Goal: Task Accomplishment & Management: Manage account settings

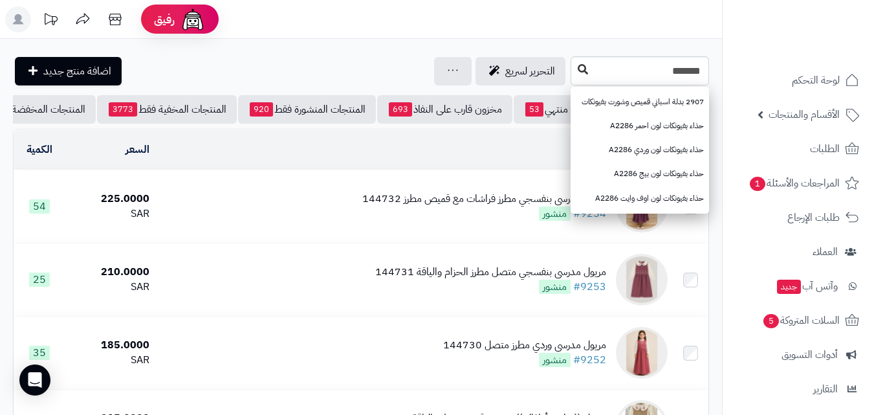
type input "*******"
click at [573, 65] on button at bounding box center [582, 70] width 19 height 25
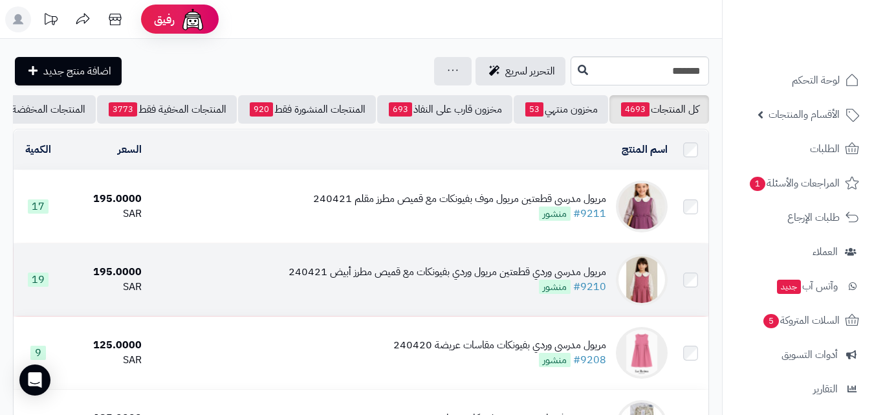
click at [443, 280] on div "مريول مدرسي وردي قطعتين مريول وردي بفيونكات مع قميص مطرز أبيض 240421" at bounding box center [448, 272] width 318 height 15
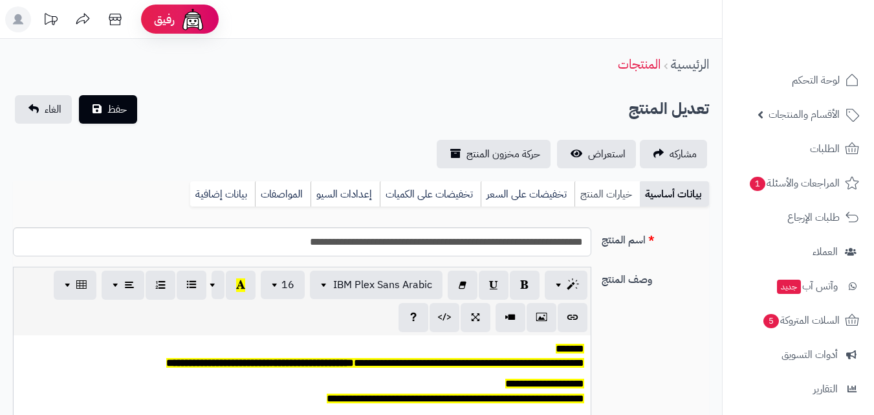
scroll to position [107, 0]
click at [634, 198] on link "خيارات المنتج" at bounding box center [607, 194] width 65 height 26
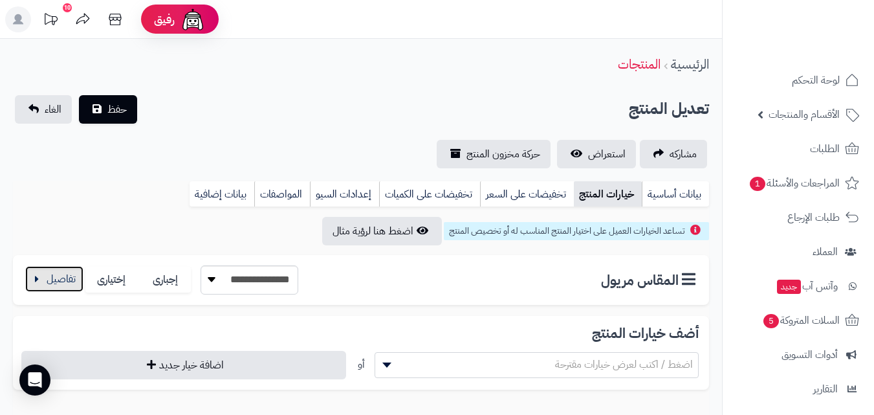
click at [82, 284] on button "button" at bounding box center [54, 279] width 58 height 26
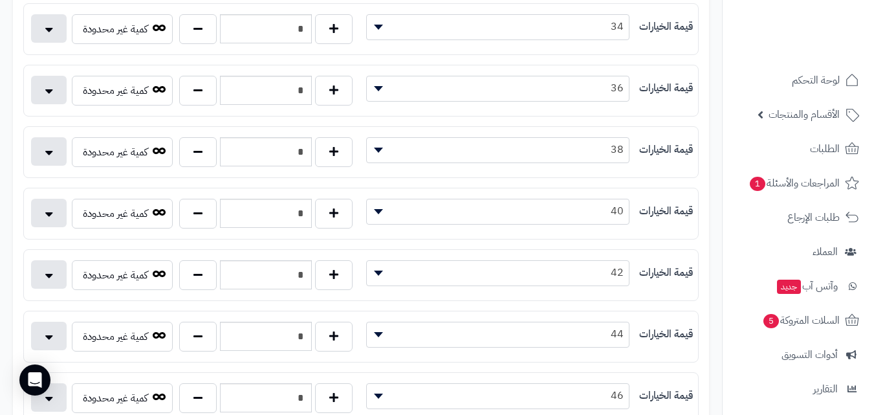
scroll to position [483, 0]
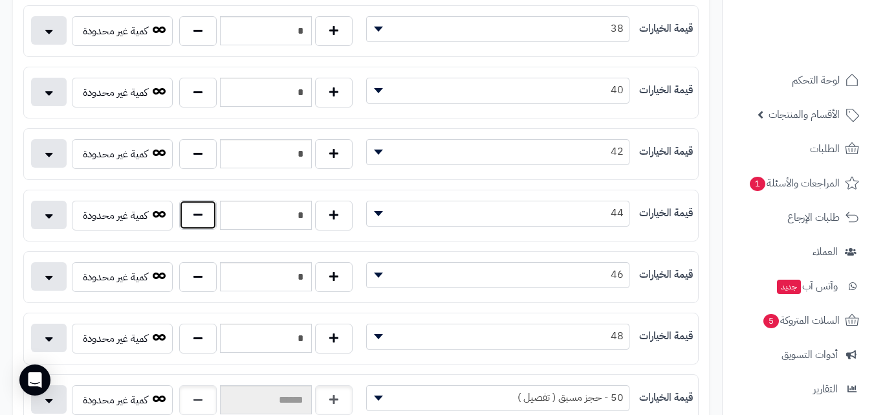
click at [215, 213] on button "button" at bounding box center [198, 215] width 38 height 30
type input "*"
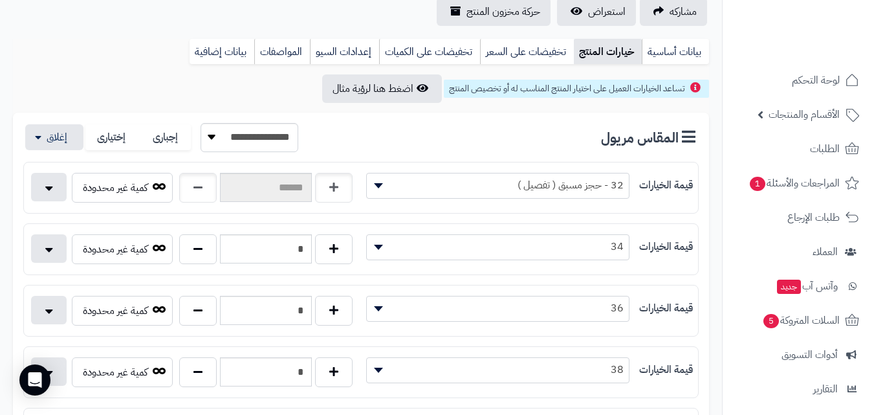
scroll to position [0, 0]
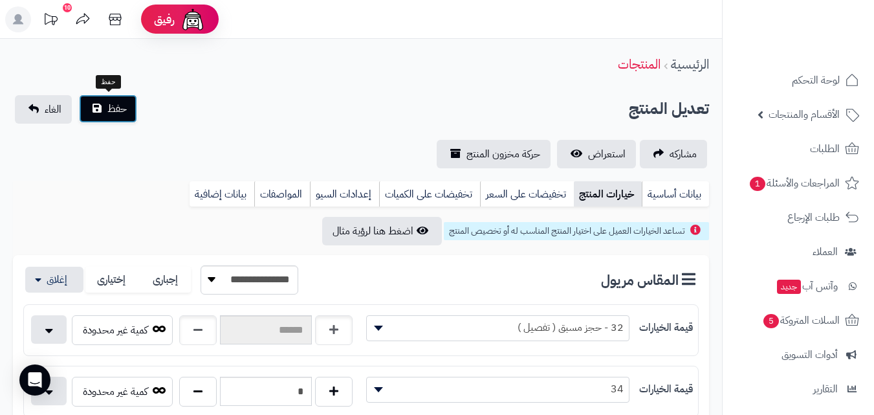
click at [113, 98] on button "حفظ" at bounding box center [108, 108] width 58 height 28
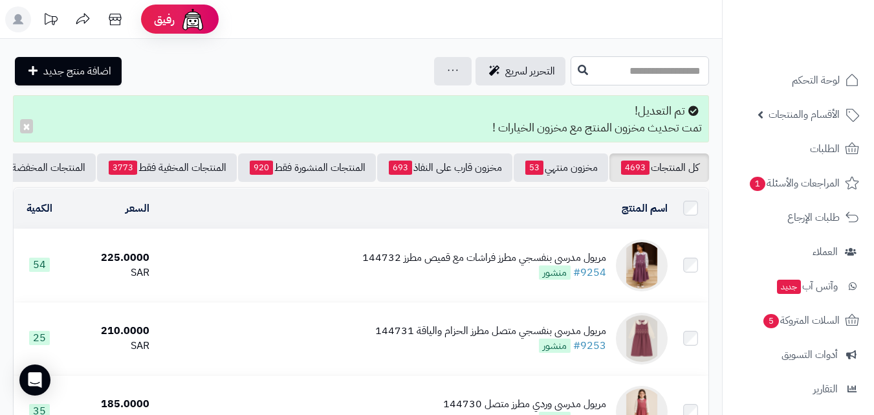
click at [675, 83] on input "text" at bounding box center [640, 70] width 138 height 29
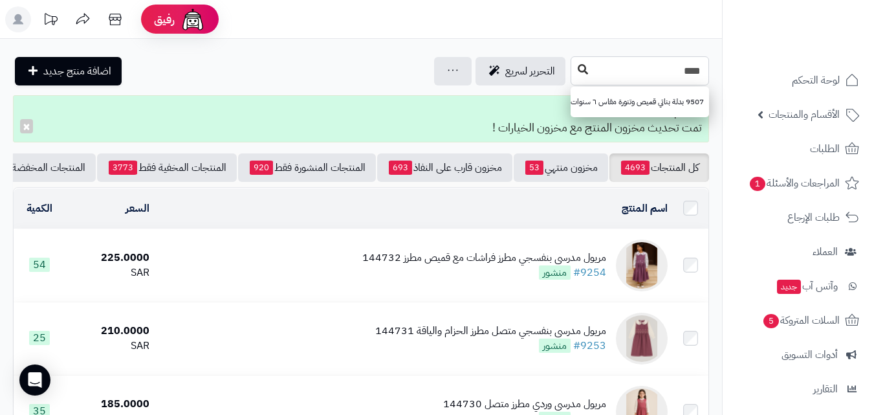
type input "****"
click at [578, 66] on icon at bounding box center [583, 69] width 10 height 10
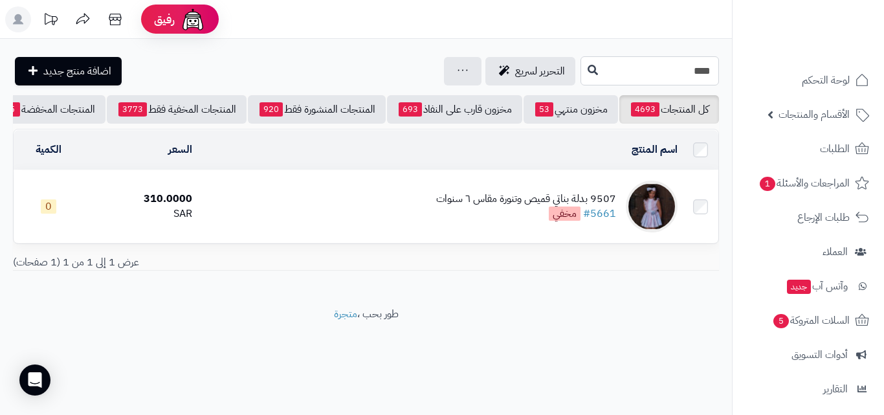
drag, startPoint x: 633, startPoint y: 72, endPoint x: 883, endPoint y: 38, distance: 252.7
click at [883, 38] on div "رفيق ! الطلبات معالجة مكتمل إرجاع المنتجات العملاء المتواجدون الان 20318 عملاء …" at bounding box center [442, 207] width 884 height 415
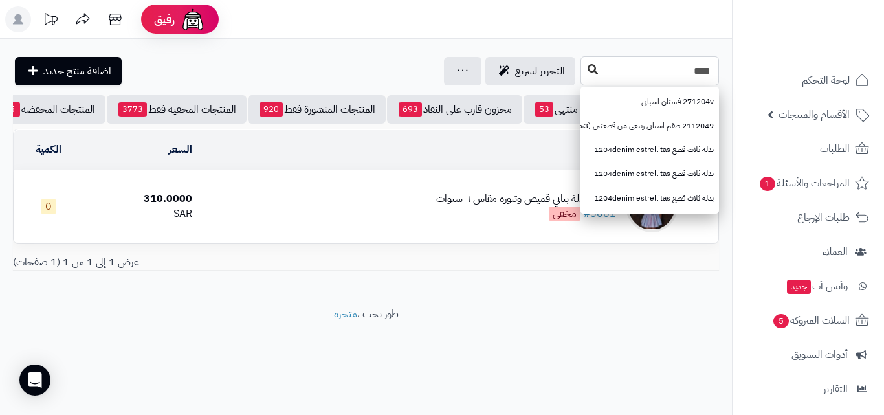
type input "****"
click at [583, 68] on button at bounding box center [592, 70] width 19 height 25
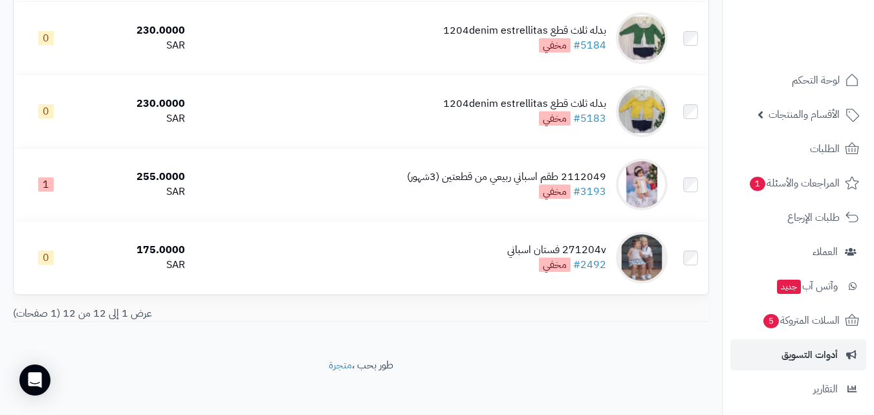
scroll to position [769, 0]
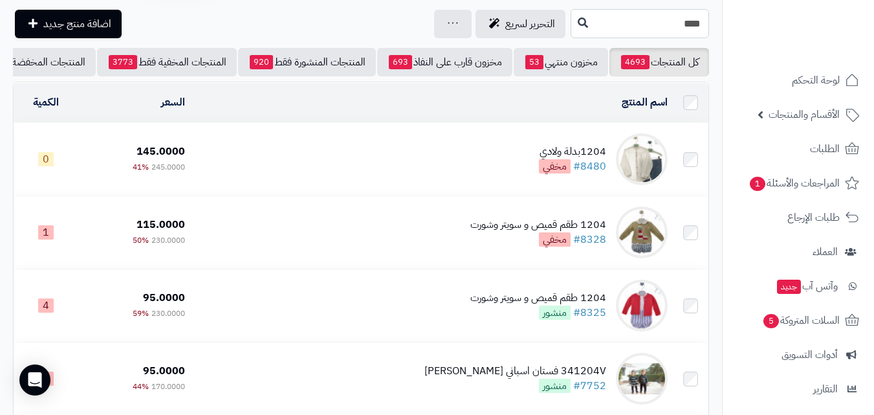
scroll to position [36, 0]
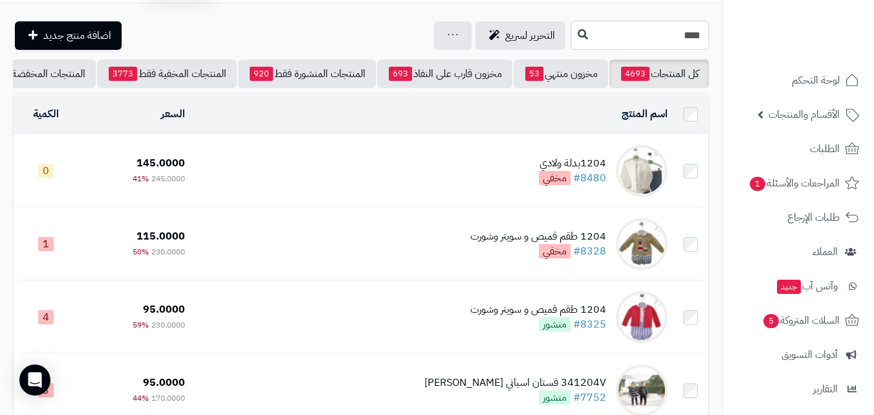
drag, startPoint x: 743, startPoint y: 12, endPoint x: 763, endPoint y: 8, distance: 19.9
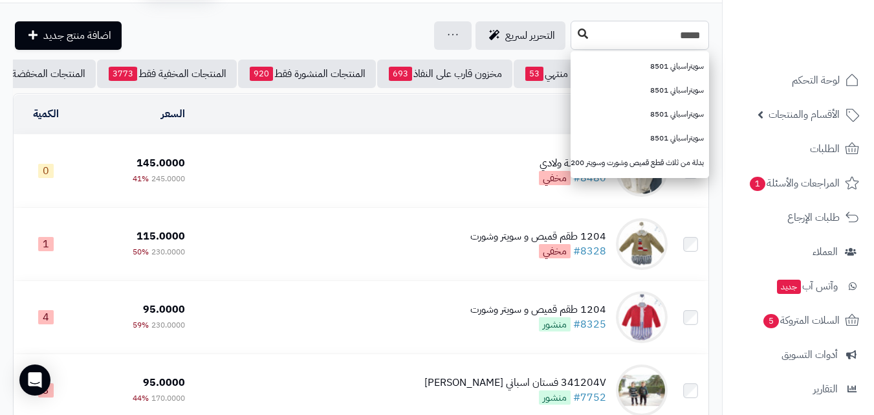
type input "*****"
click at [578, 37] on icon at bounding box center [583, 33] width 10 height 10
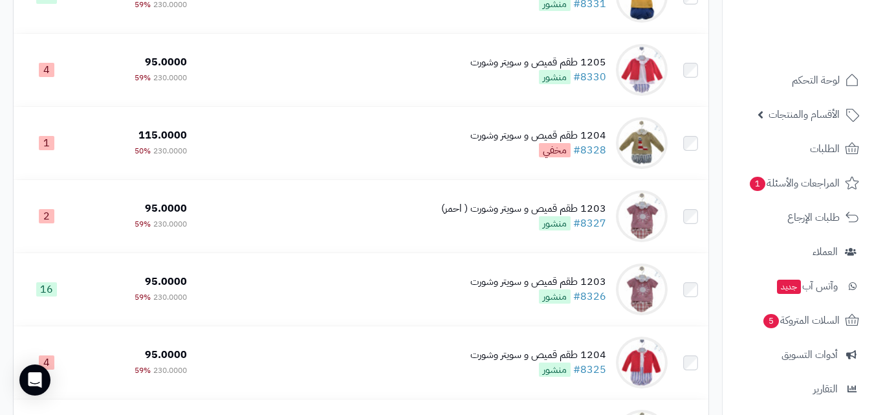
scroll to position [784, 0]
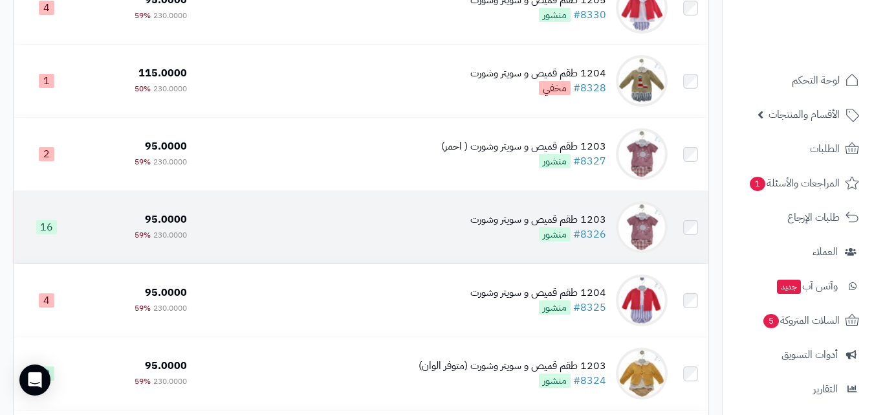
click at [332, 206] on td "1203 طقم قميص و سويتر وشورت #8326 منشور" at bounding box center [432, 227] width 481 height 72
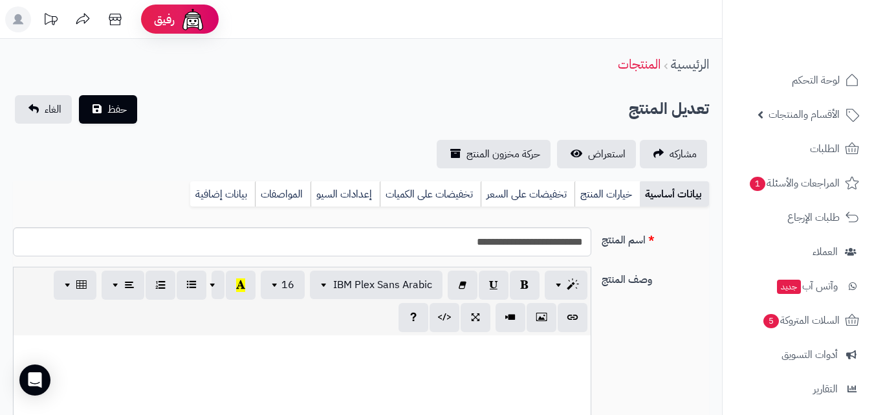
scroll to position [188, 0]
click at [593, 190] on link "خيارات المنتج" at bounding box center [607, 194] width 65 height 26
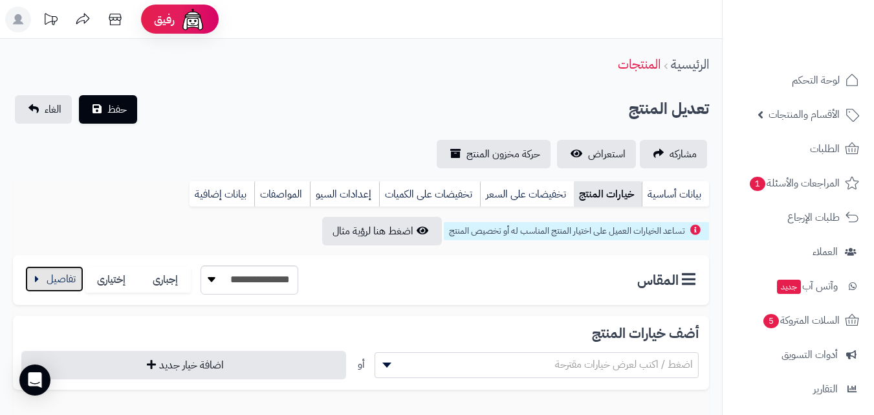
click at [63, 282] on button "button" at bounding box center [54, 279] width 58 height 26
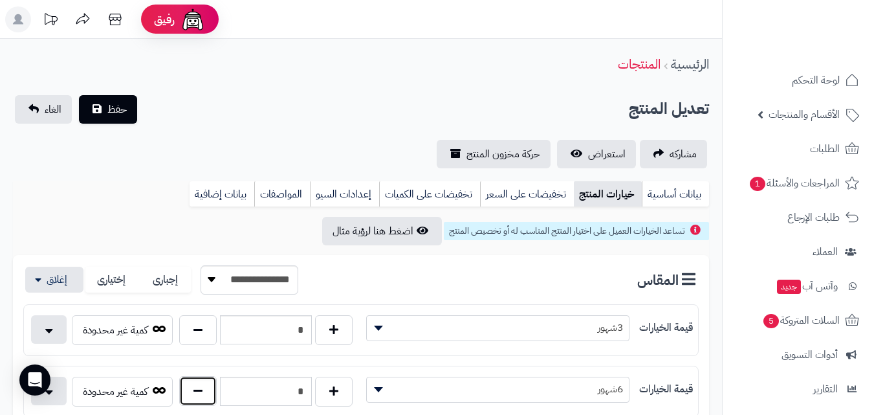
click at [197, 393] on button "button" at bounding box center [198, 391] width 38 height 30
type input "*"
click at [125, 111] on span "حفظ" at bounding box center [116, 109] width 19 height 16
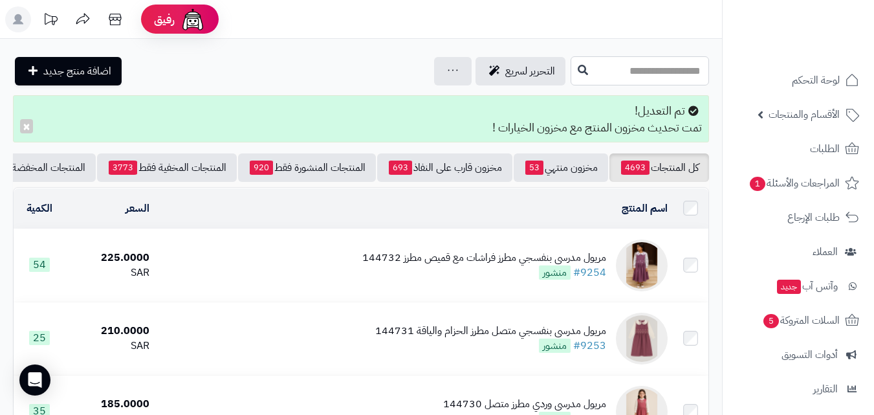
click at [571, 67] on input "text" at bounding box center [640, 70] width 138 height 29
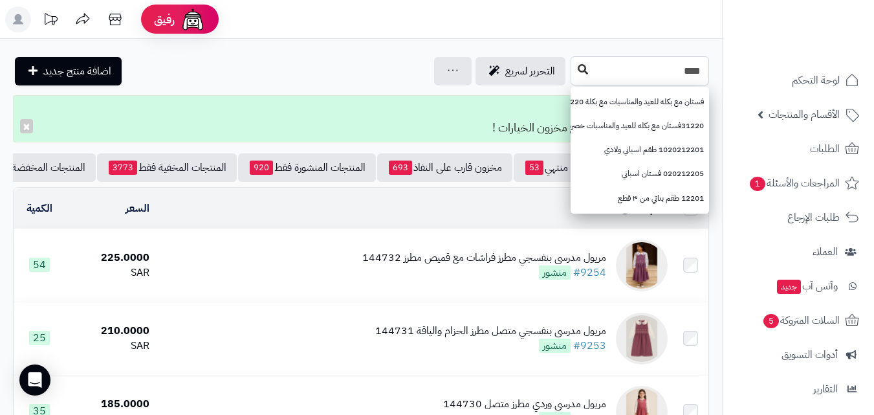
type input "****"
click at [578, 66] on icon at bounding box center [583, 69] width 10 height 10
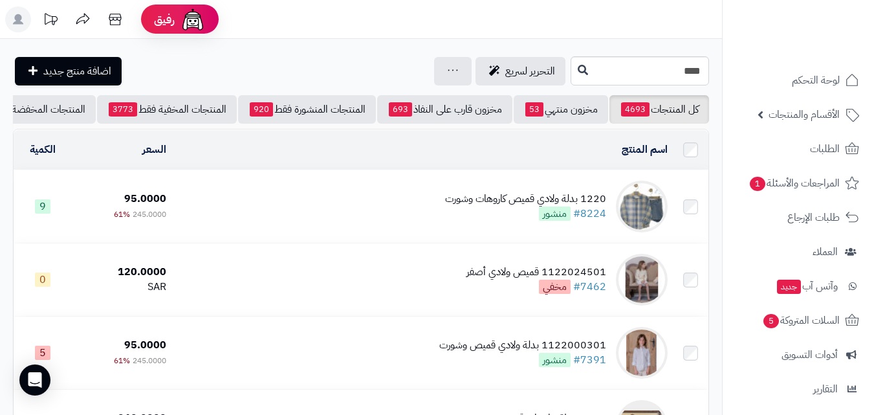
click at [481, 206] on div "1220 بدلة ولادي قميص كاروهات وشورت" at bounding box center [525, 199] width 161 height 15
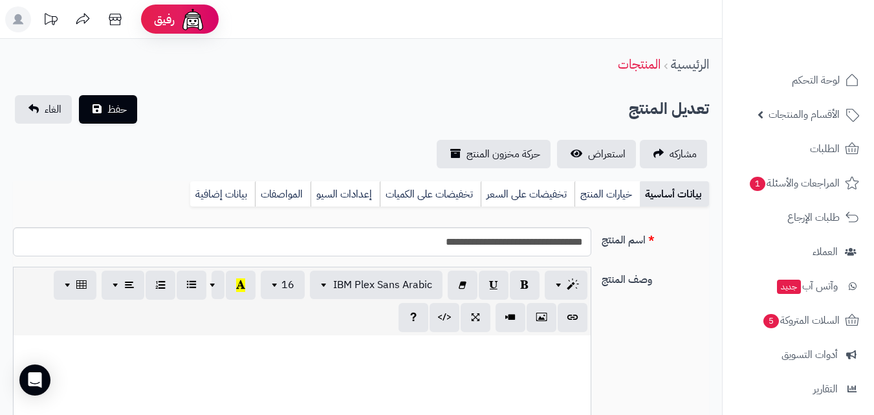
scroll to position [155, 0]
click at [628, 201] on link "خيارات المنتج" at bounding box center [607, 194] width 65 height 26
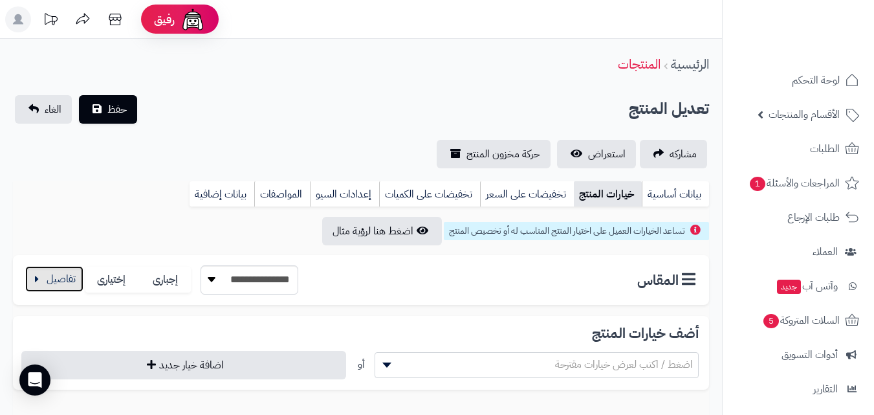
click at [78, 285] on button "button" at bounding box center [54, 279] width 58 height 26
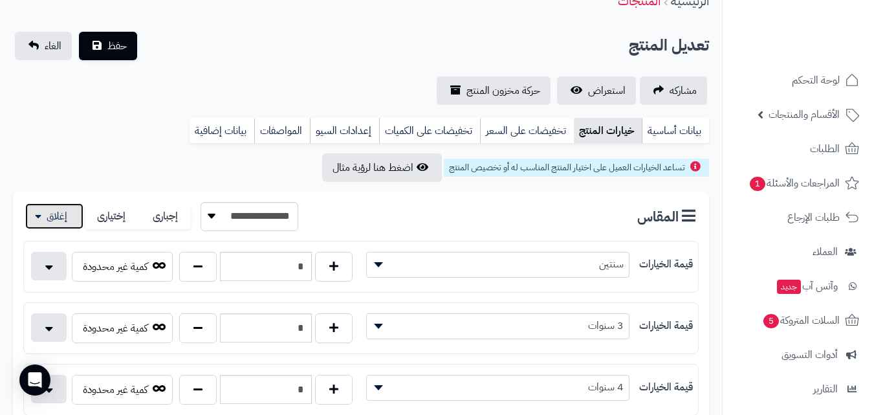
scroll to position [78, 0]
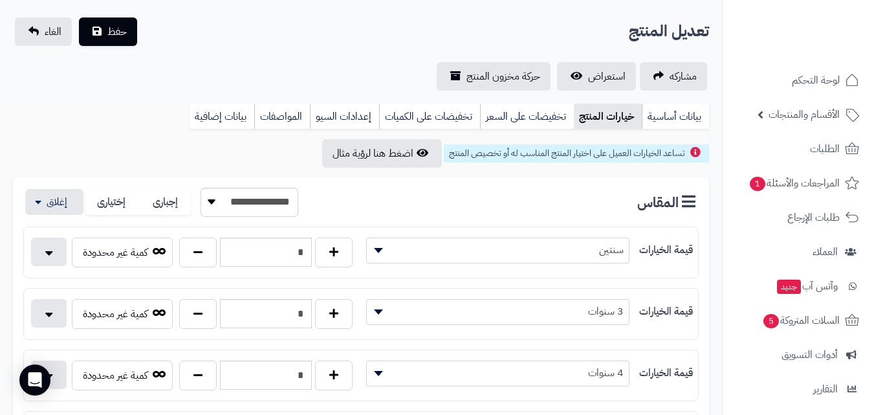
click at [176, 384] on div "*" at bounding box center [266, 375] width 180 height 30
click at [193, 373] on button "button" at bounding box center [198, 375] width 38 height 30
type input "*"
click at [124, 38] on span "حفظ" at bounding box center [116, 31] width 19 height 16
